Goal: Task Accomplishment & Management: Manage account settings

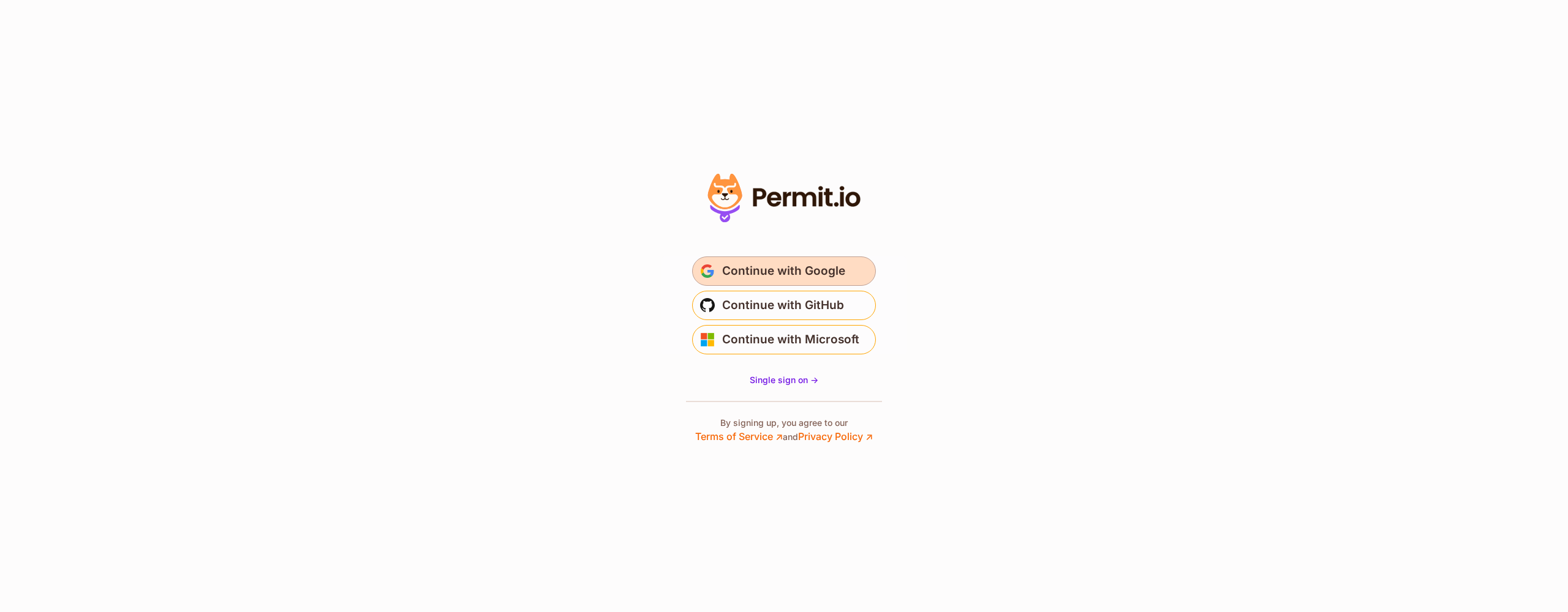
click at [763, 270] on span "Continue with Google" at bounding box center [783, 271] width 123 height 19
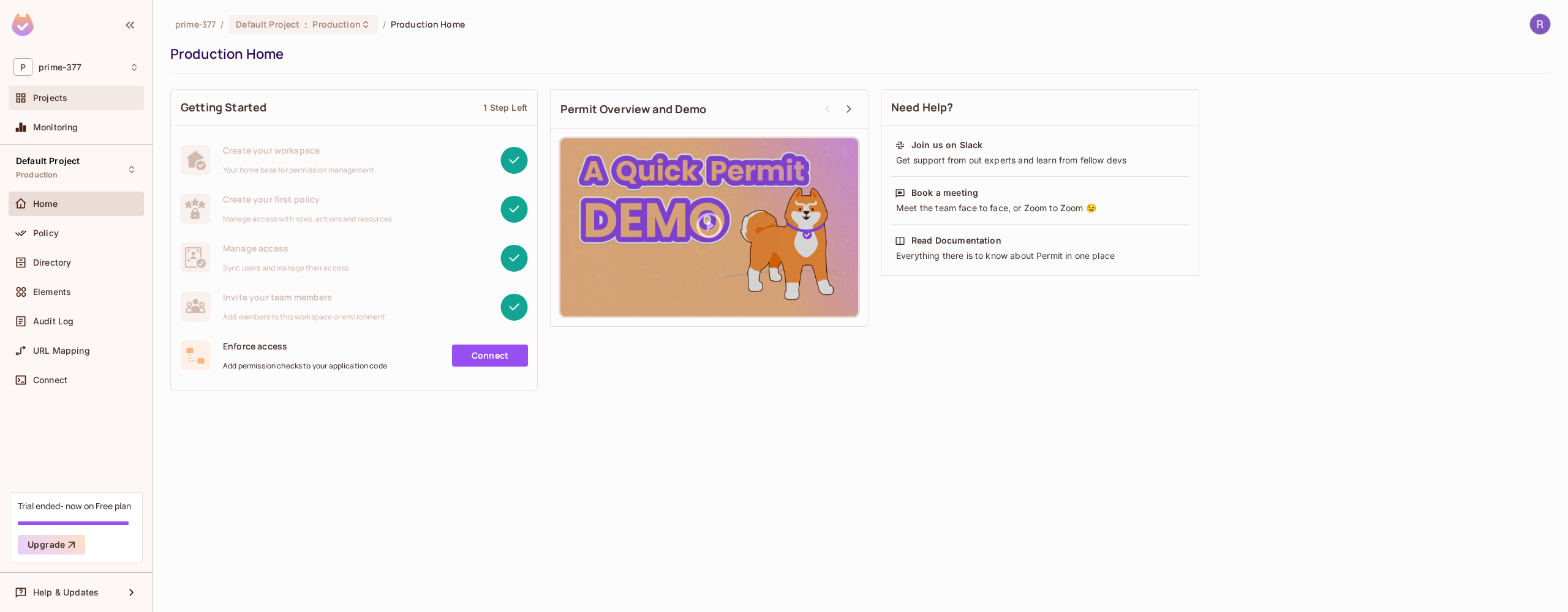
click at [79, 98] on div "Projects" at bounding box center [86, 98] width 106 height 10
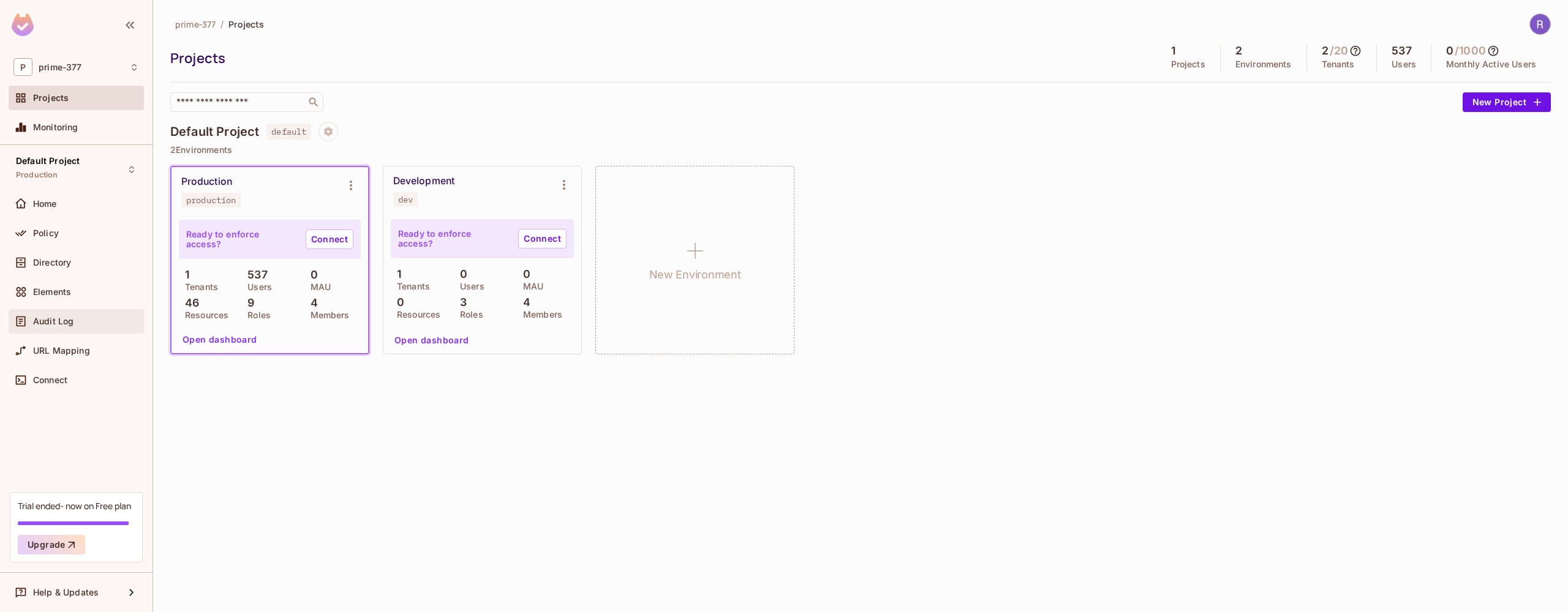
click at [59, 323] on span "Audit Log" at bounding box center [53, 321] width 41 height 10
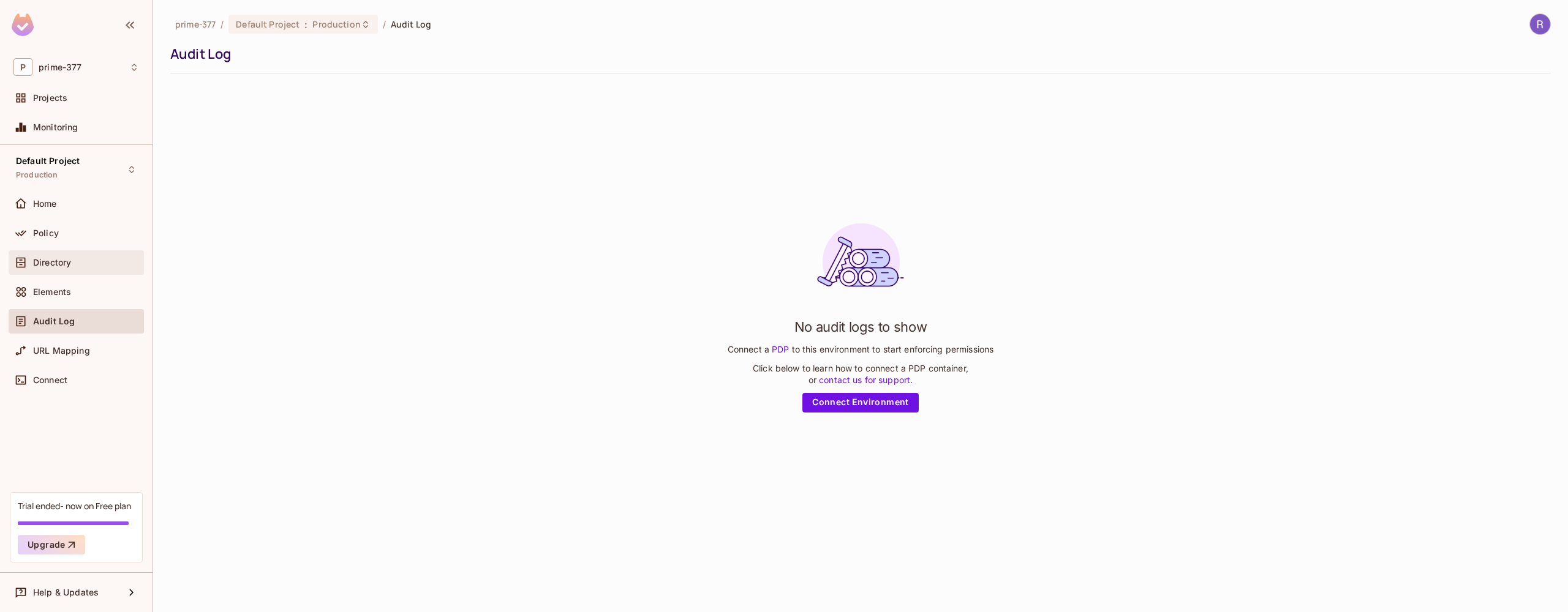
click at [61, 271] on div "Directory" at bounding box center [76, 262] width 135 height 24
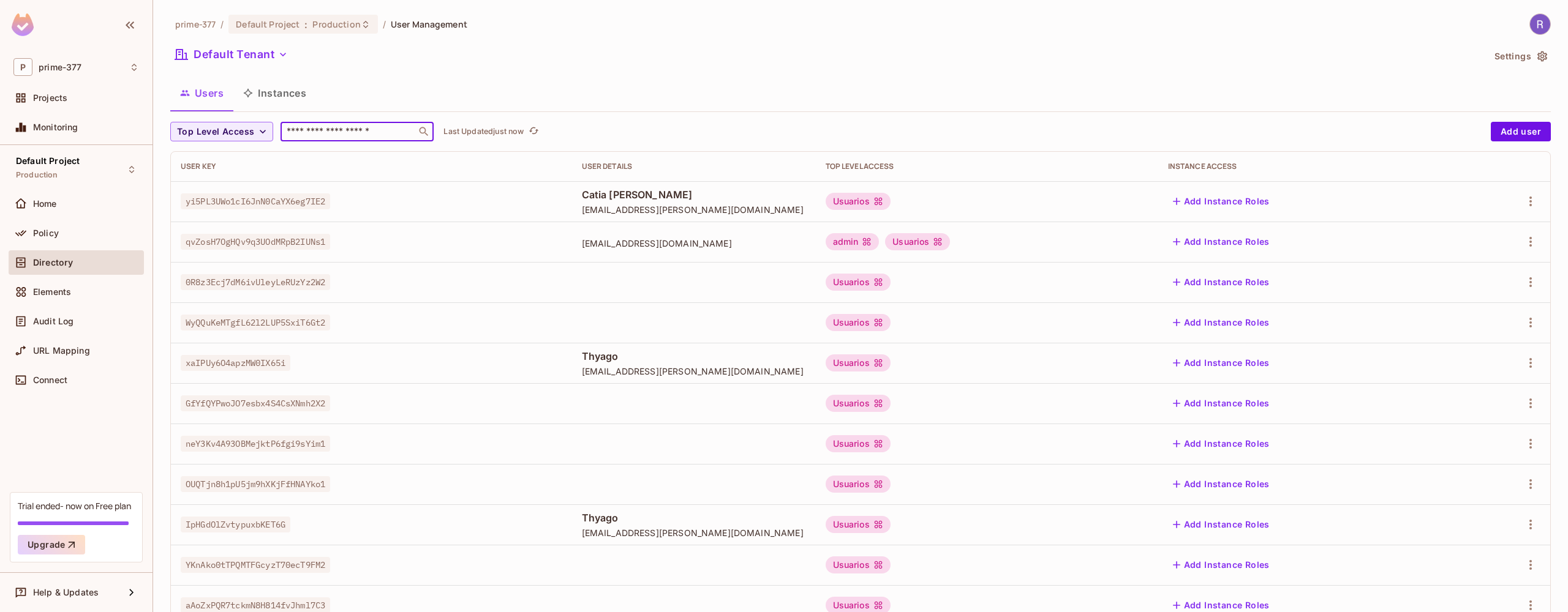
click at [314, 135] on input "text" at bounding box center [349, 131] width 129 height 12
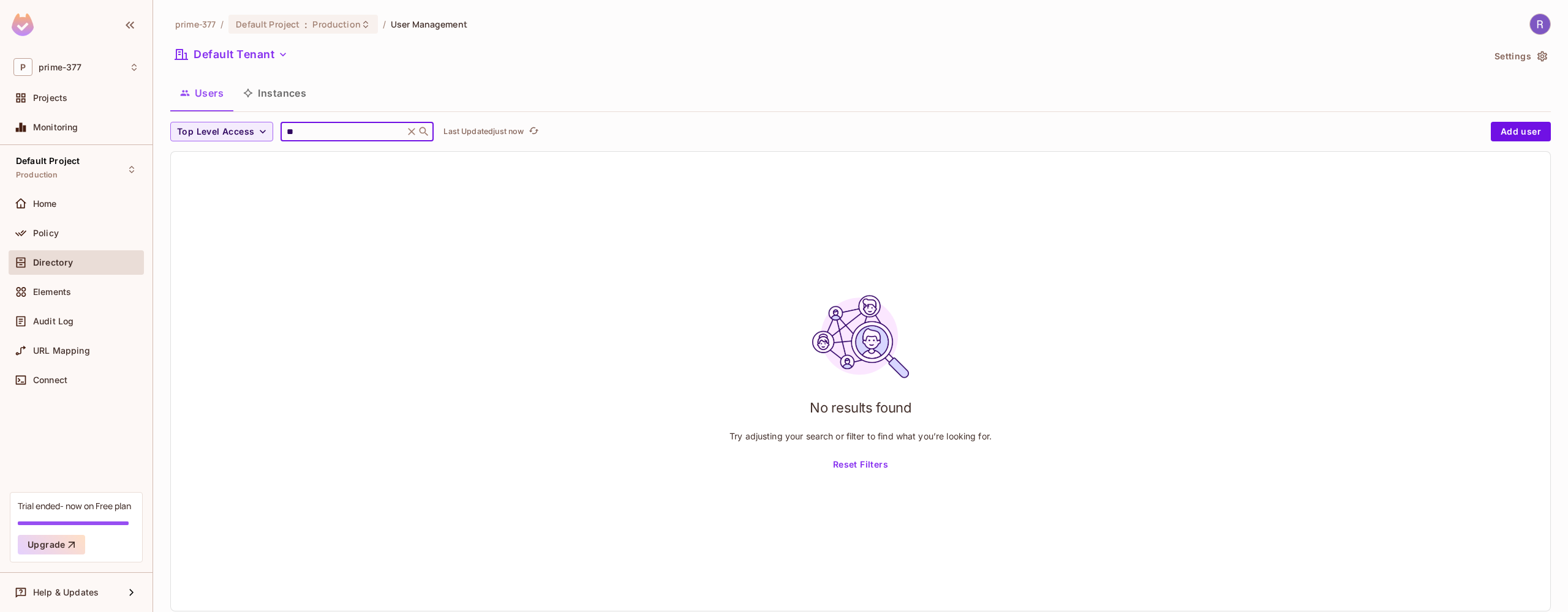
type input "*"
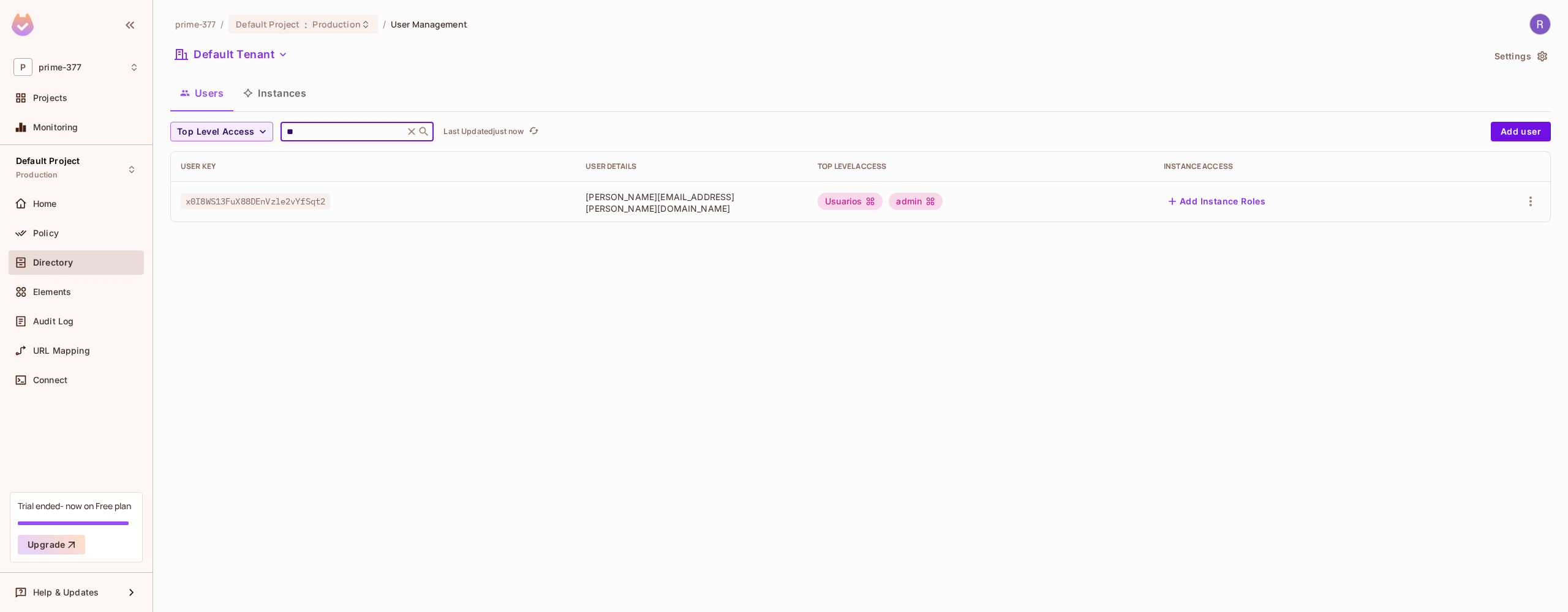
type input "*"
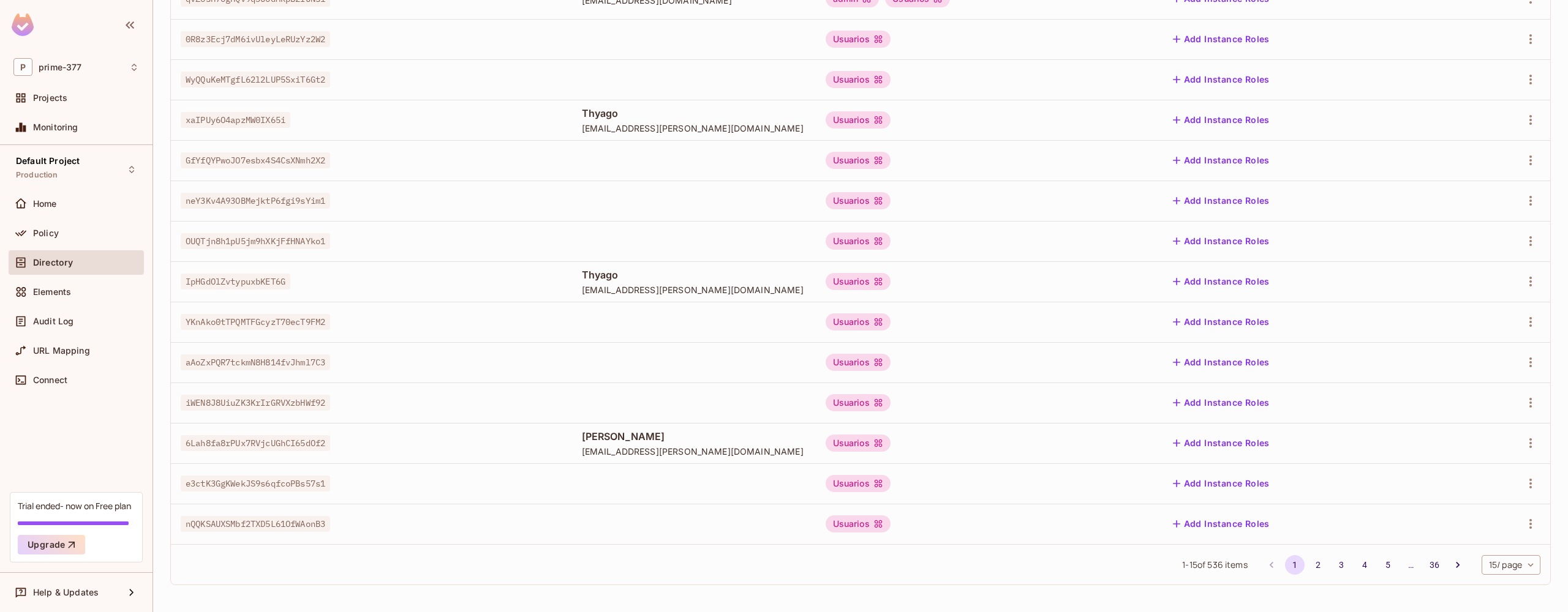
click at [1493, 572] on body "P prime-377 Projects Monitoring Default Project Production Home Policy Director…" at bounding box center [784, 306] width 1568 height 612
click at [1499, 586] on li "100 / page" at bounding box center [1510, 584] width 61 height 26
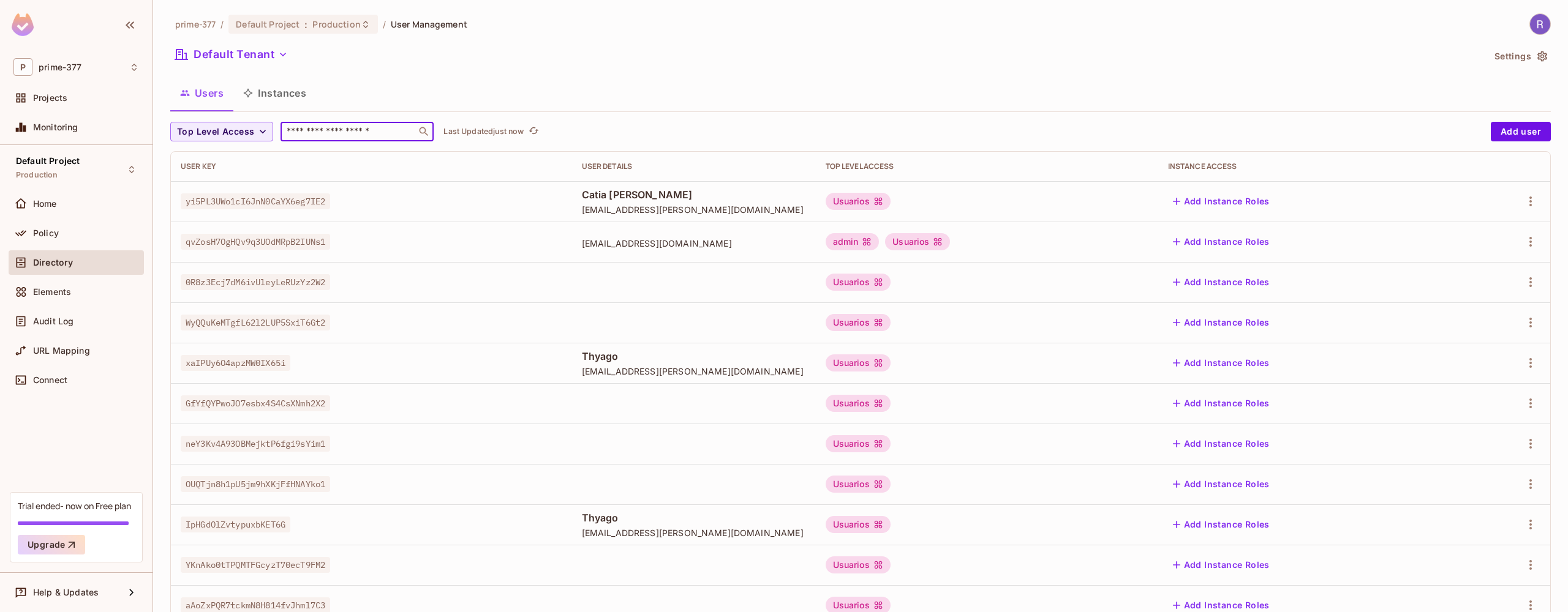
click at [324, 135] on input "text" at bounding box center [349, 131] width 129 height 12
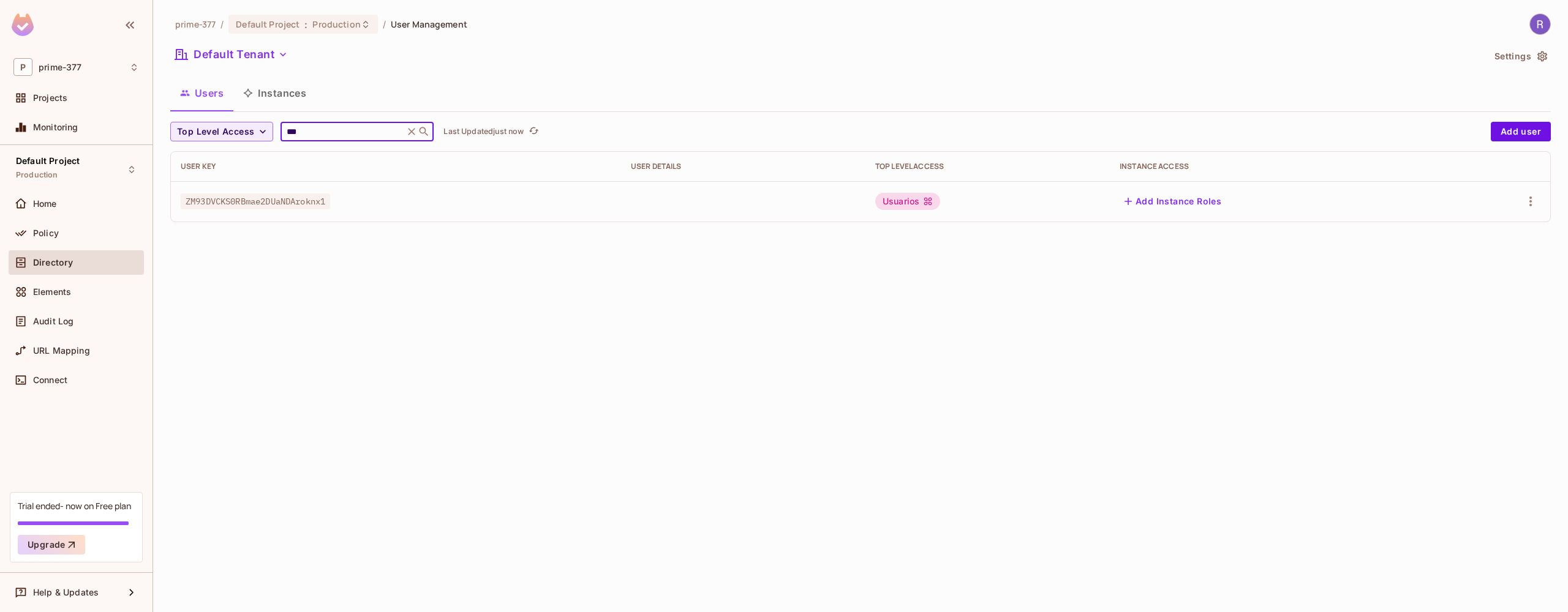
type input "***"
click at [319, 200] on span "ZM93DVCKS0RBmae2DUaNDAroknx1" at bounding box center [255, 201] width 149 height 16
